Goal: Information Seeking & Learning: Learn about a topic

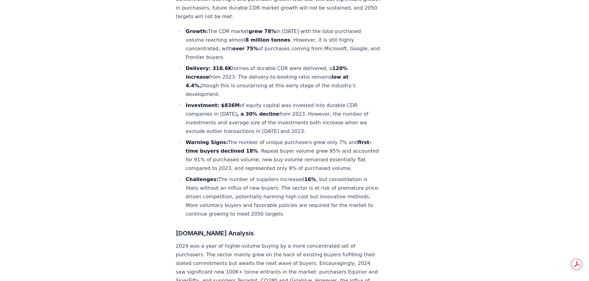
scroll to position [4231, 0]
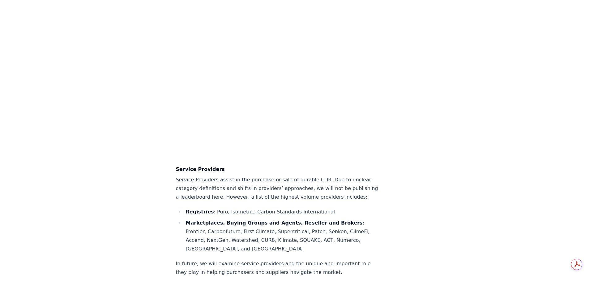
scroll to position [4365, 0]
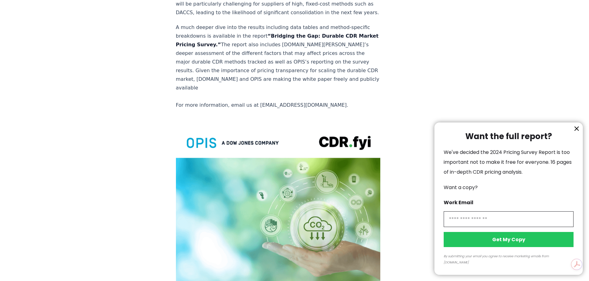
scroll to position [1119, 0]
